Goal: Find specific page/section: Find specific page/section

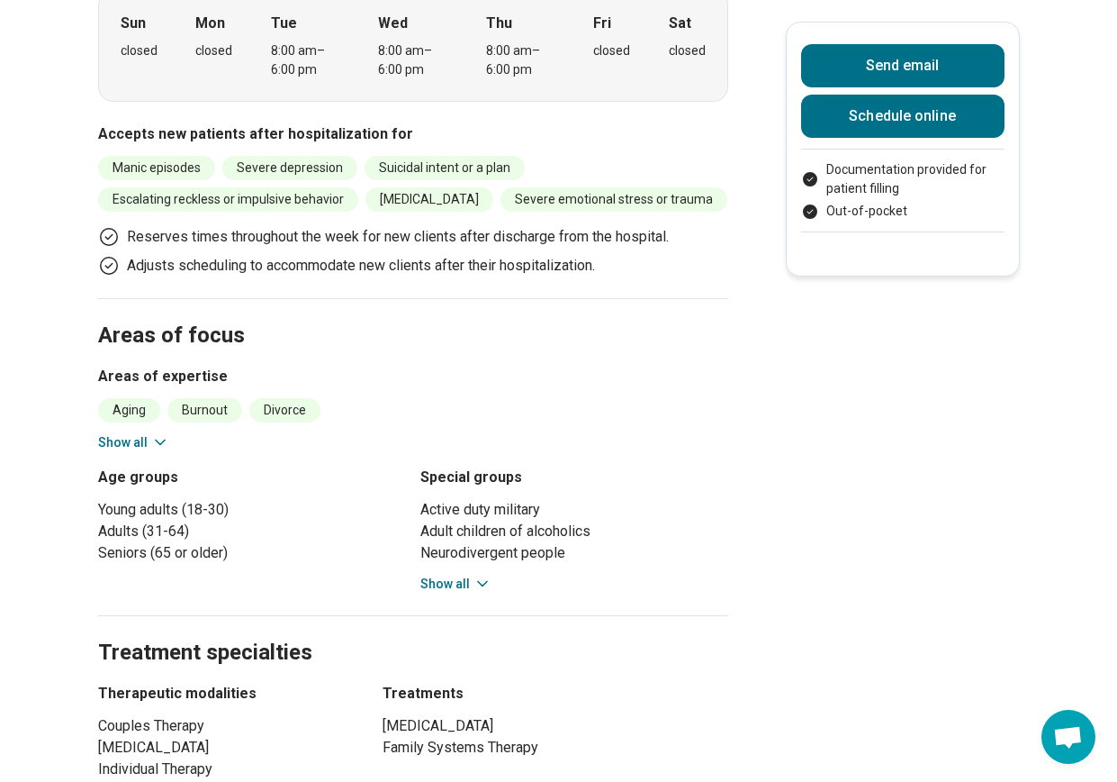
scroll to position [630, 0]
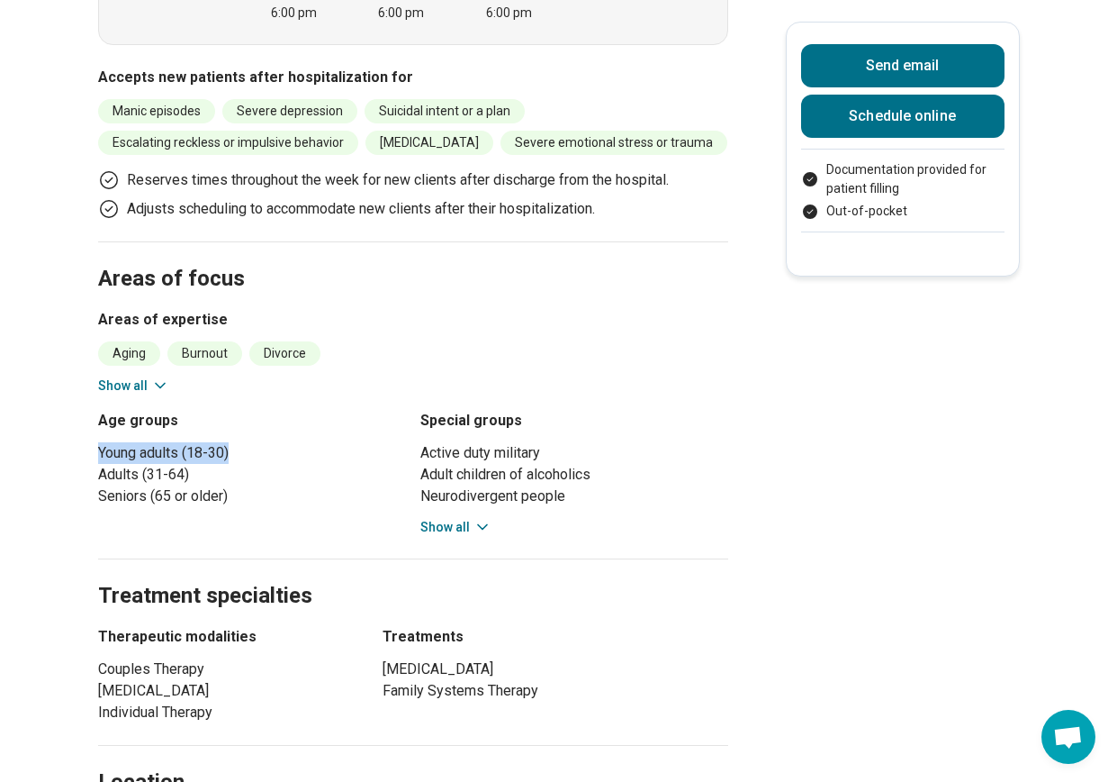
drag, startPoint x: 108, startPoint y: 336, endPoint x: 238, endPoint y: 338, distance: 129.7
click at [238, 442] on li "Young adults (18-30)" at bounding box center [252, 453] width 308 height 22
copy li "Young adults (18-30)"
drag, startPoint x: 195, startPoint y: 358, endPoint x: 105, endPoint y: 357, distance: 90.0
click at [105, 464] on li "Adults (31-64)" at bounding box center [252, 475] width 308 height 22
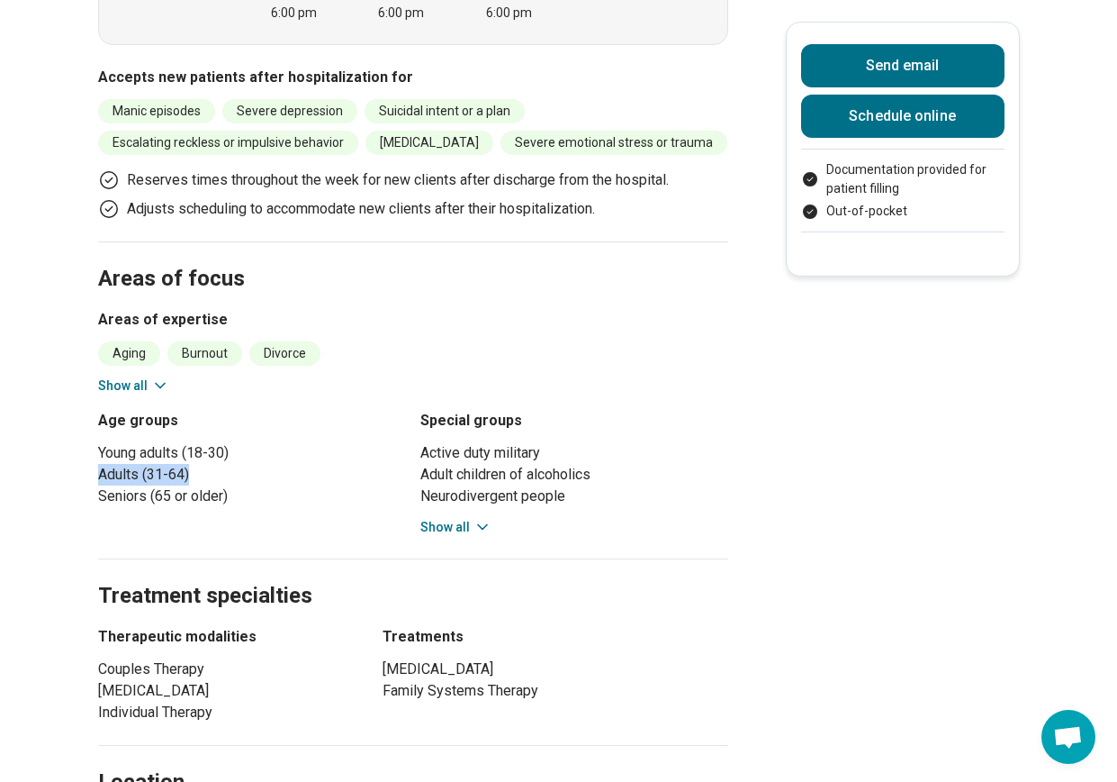
copy li "Adults (31-64)"
click at [238, 485] on li "Seniors (65 or older)" at bounding box center [252, 496] width 308 height 22
drag, startPoint x: 238, startPoint y: 379, endPoint x: 94, endPoint y: 374, distance: 144.2
click at [94, 374] on main "[PERSON_NAME] ([PERSON_NAME]) [PERSON_NAME] ( She/Her/Hers ) Other, [MEDICAL_DA…" at bounding box center [558, 624] width 1117 height 2365
copy li "Seniors (65 or older)"
